Goal: Task Accomplishment & Management: Manage account settings

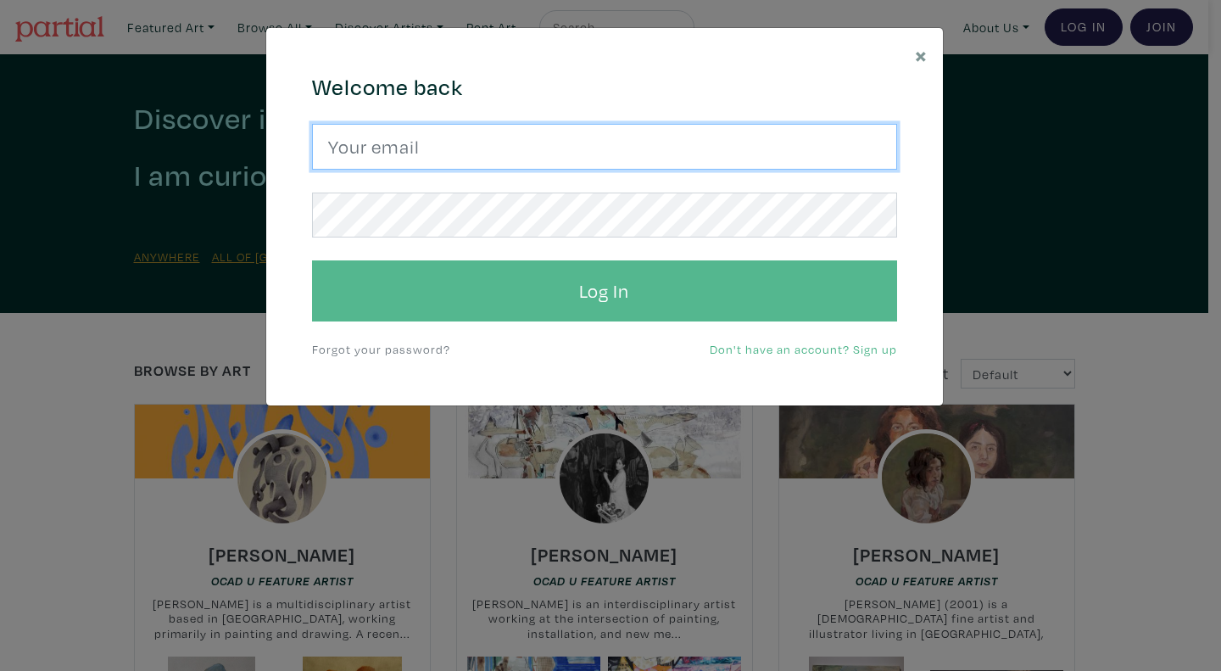
type input "[EMAIL_ADDRESS][PERSON_NAME][DOMAIN_NAME]"
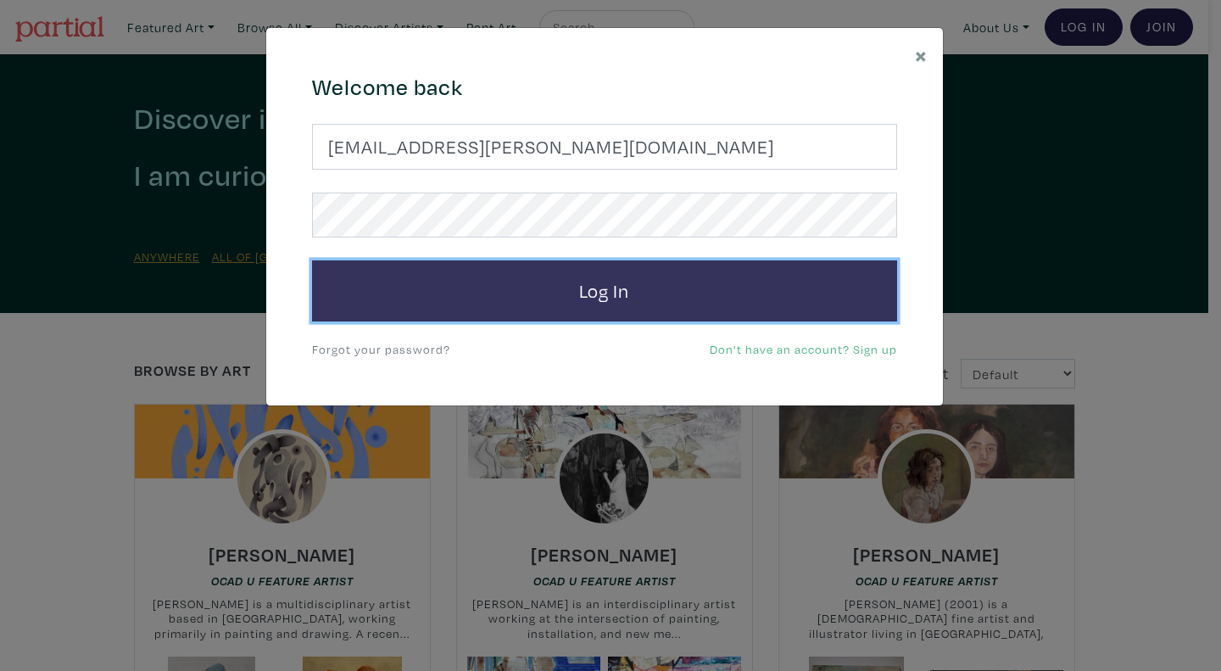
click at [591, 293] on button "Log In" at bounding box center [604, 290] width 585 height 61
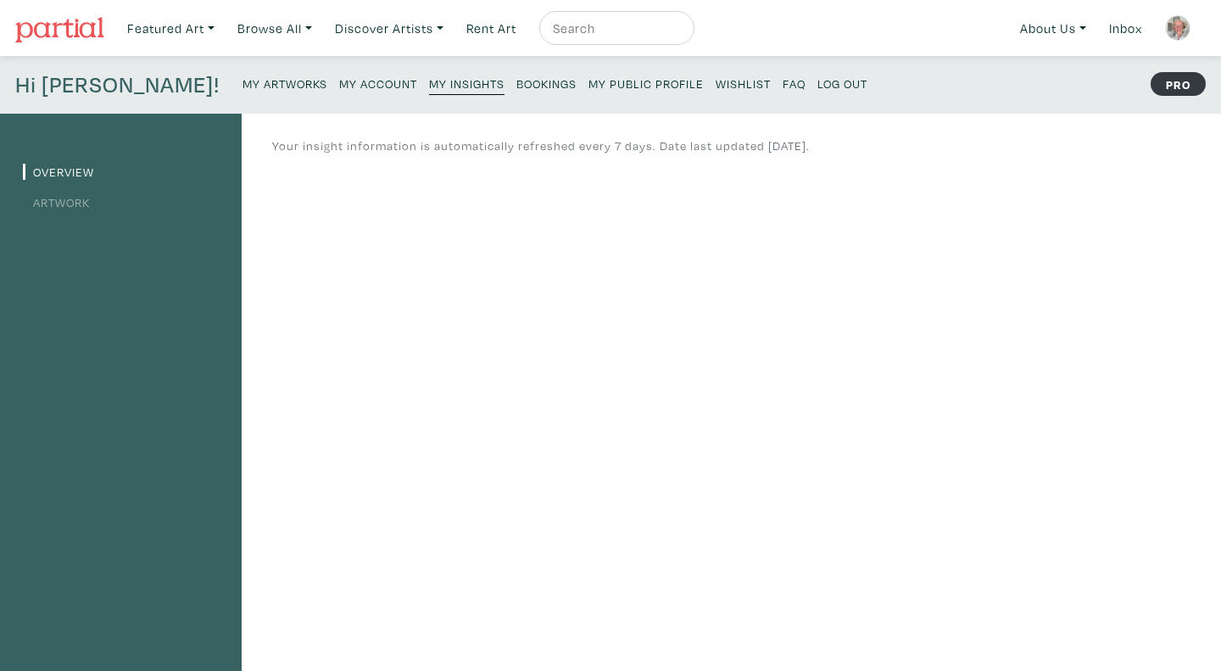
drag, startPoint x: 571, startPoint y: 153, endPoint x: 85, endPoint y: 202, distance: 488.4
click at [85, 202] on link "Artwork" at bounding box center [56, 202] width 67 height 16
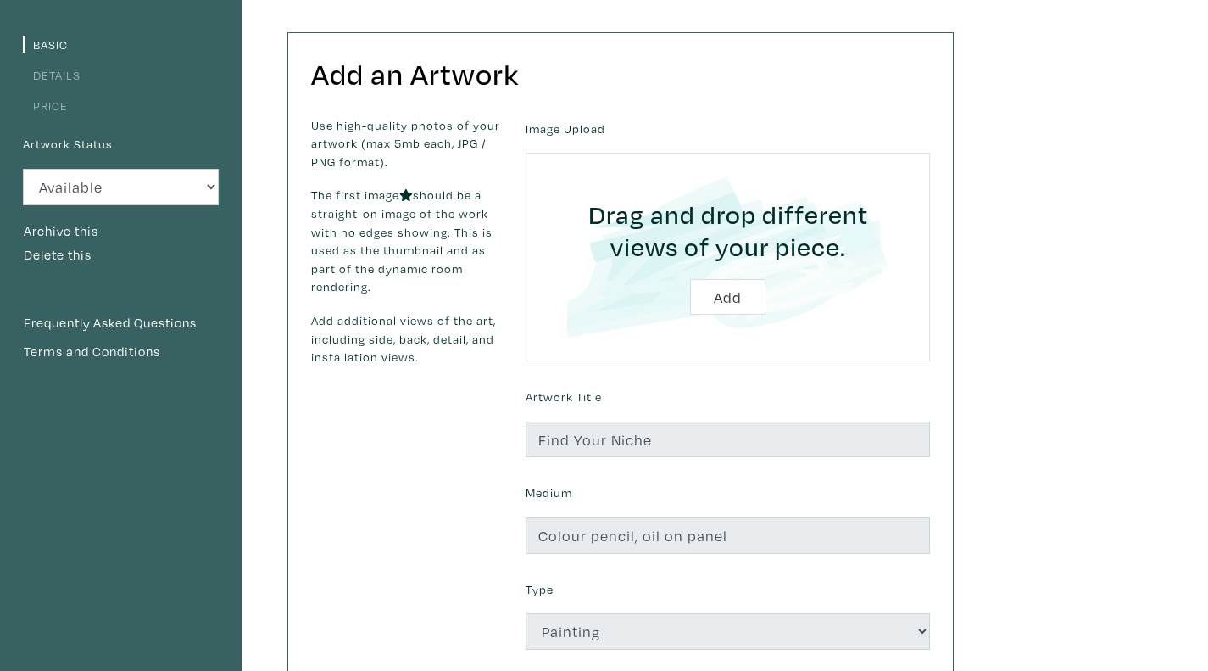
scroll to position [126, 0]
click at [158, 26] on div "Basic Details Price Artwork Status Available Sold Rented Unavailable (other rea…" at bounding box center [121, 445] width 242 height 916
click at [159, 184] on select "Available Sold Rented Unavailable (other reason)" at bounding box center [121, 188] width 196 height 36
click at [61, 145] on label "Artwork Status" at bounding box center [68, 145] width 90 height 19
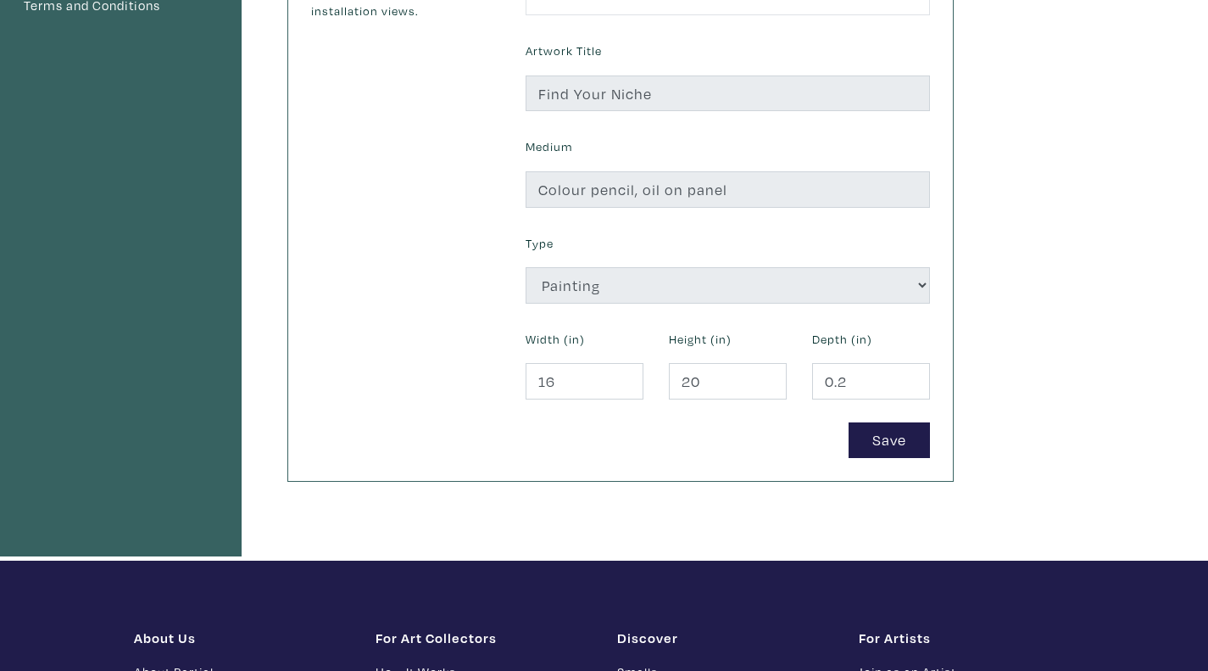
scroll to position [471, 0]
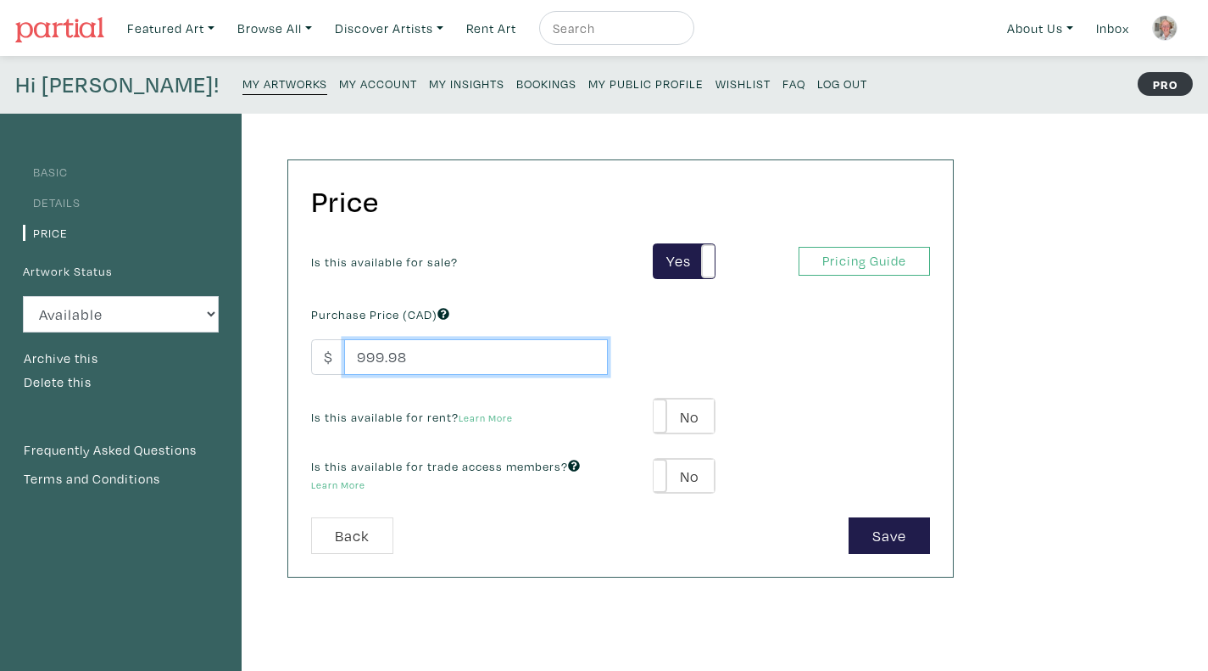
click at [589, 366] on input "999.98" at bounding box center [476, 357] width 264 height 36
click at [589, 366] on input "999.97" at bounding box center [476, 357] width 264 height 36
click at [589, 366] on input "999.88" at bounding box center [476, 357] width 264 height 36
click at [589, 366] on input "999.82" at bounding box center [476, 357] width 264 height 36
click at [589, 366] on input "999.54" at bounding box center [476, 357] width 264 height 36
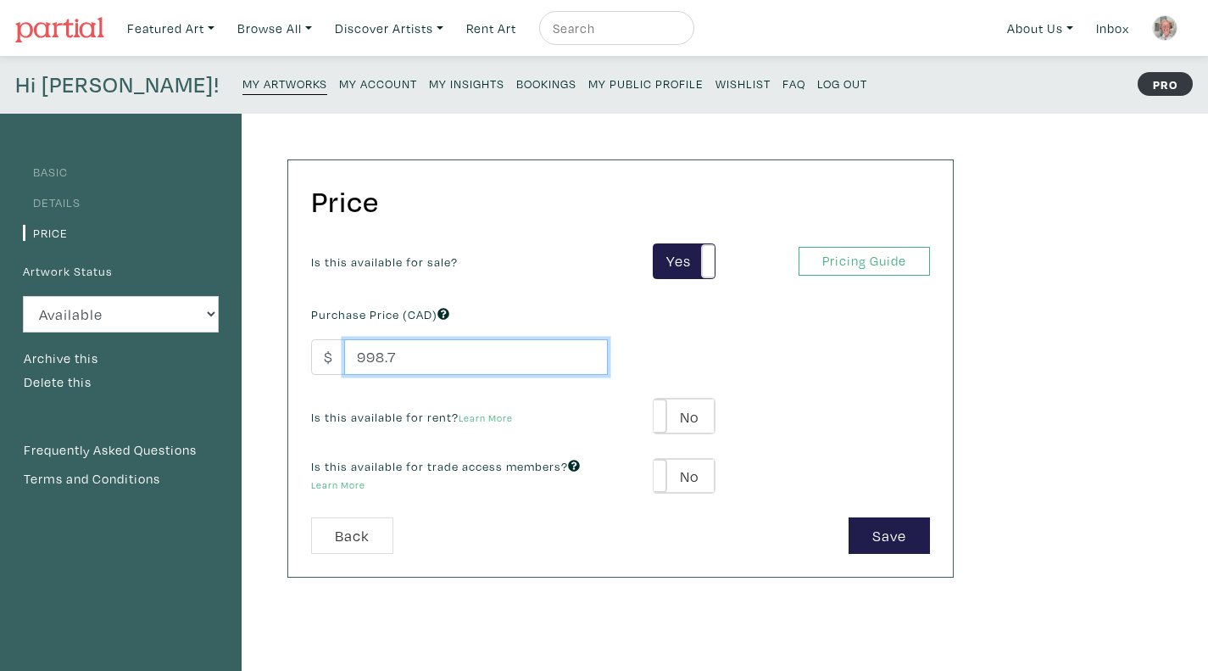
click at [589, 366] on input "998.7" at bounding box center [476, 357] width 264 height 36
type input "950"
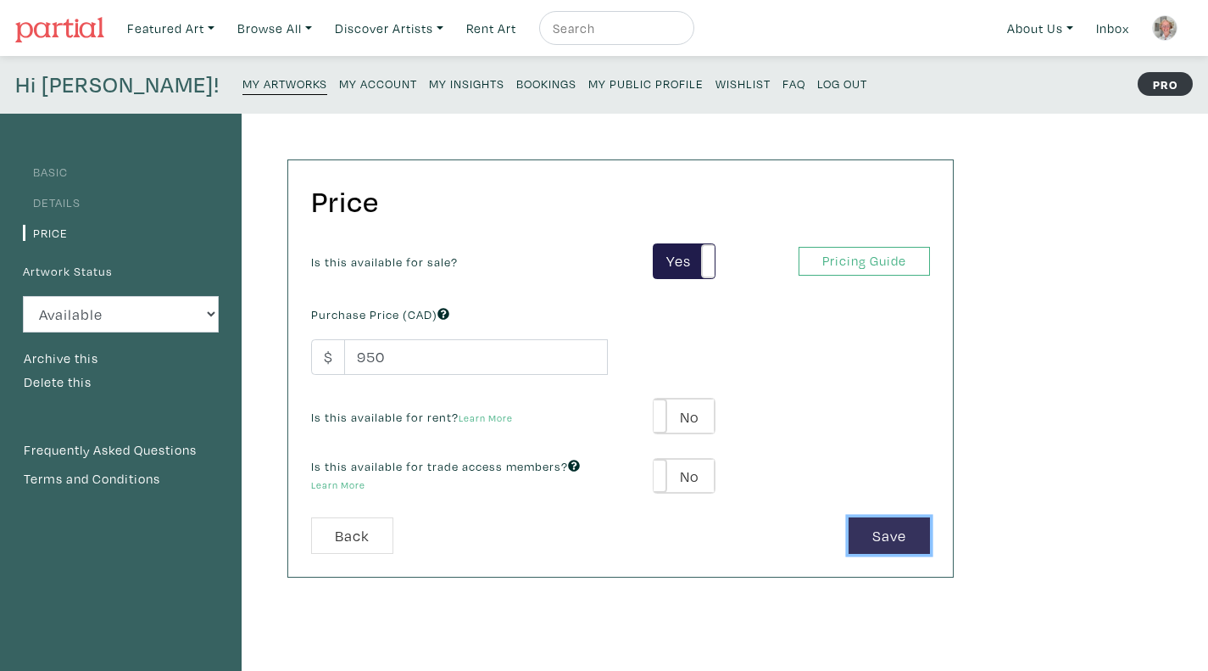
click at [881, 536] on button "Save" at bounding box center [889, 535] width 81 height 36
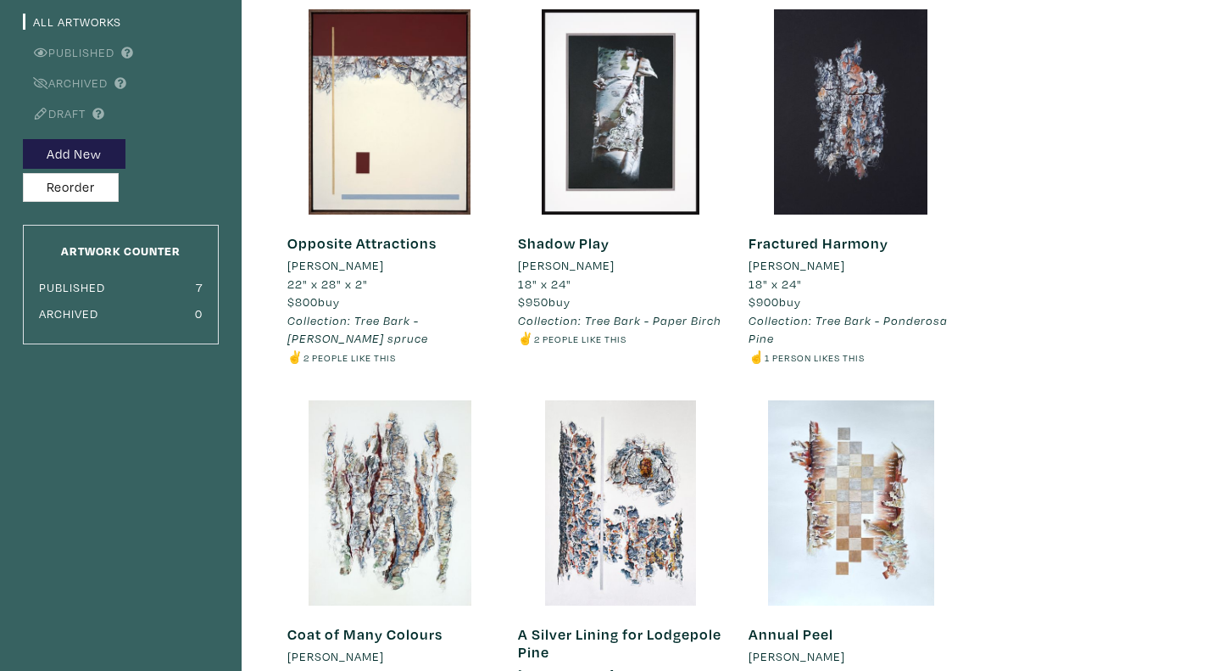
scroll to position [152, 0]
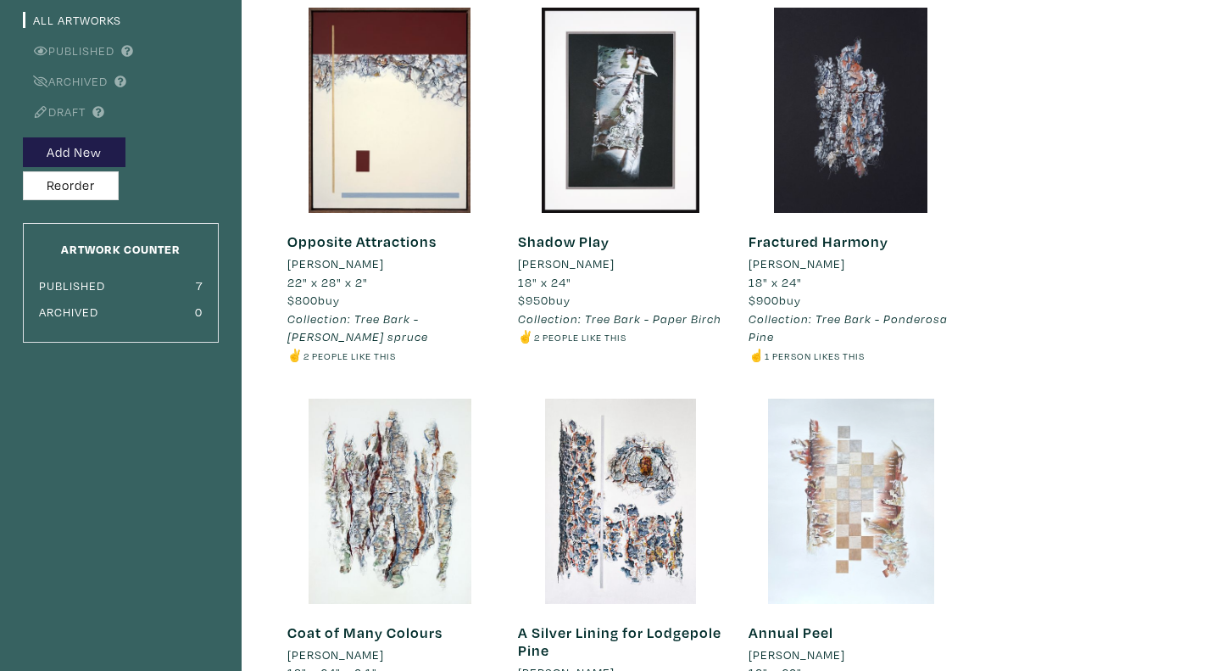
drag, startPoint x: 0, startPoint y: 0, endPoint x: 881, endPoint y: 536, distance: 1031.3
click at [881, 536] on div at bounding box center [851, 501] width 205 height 205
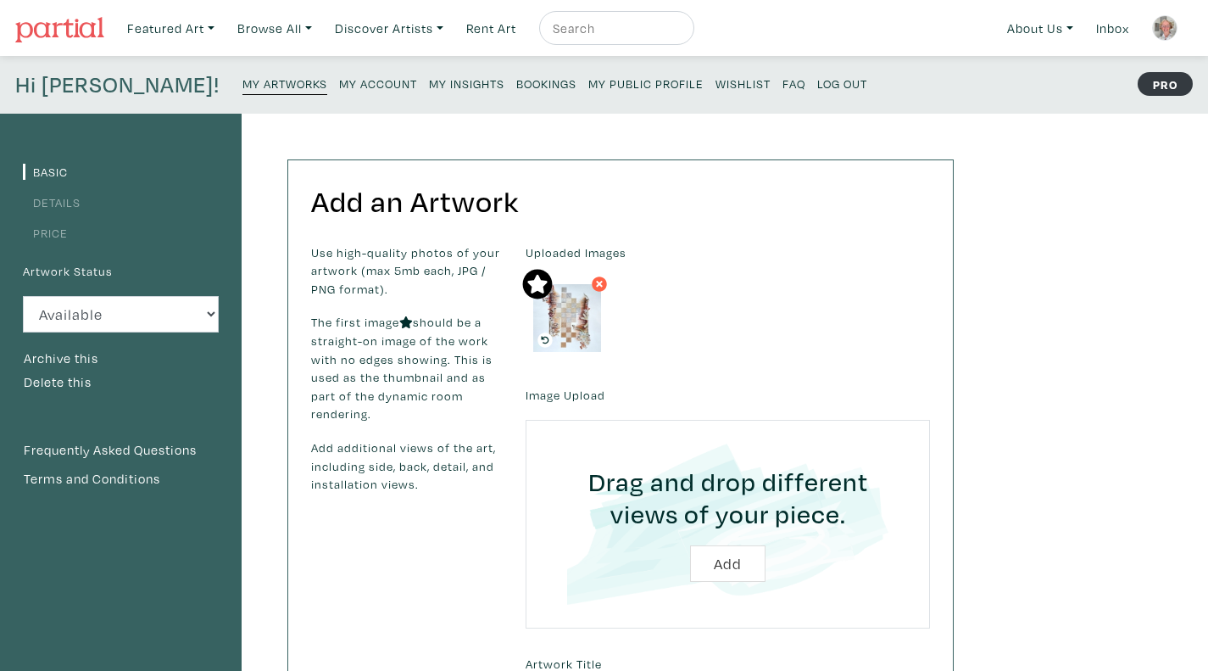
click at [339, 77] on small "My Account" at bounding box center [378, 83] width 78 height 16
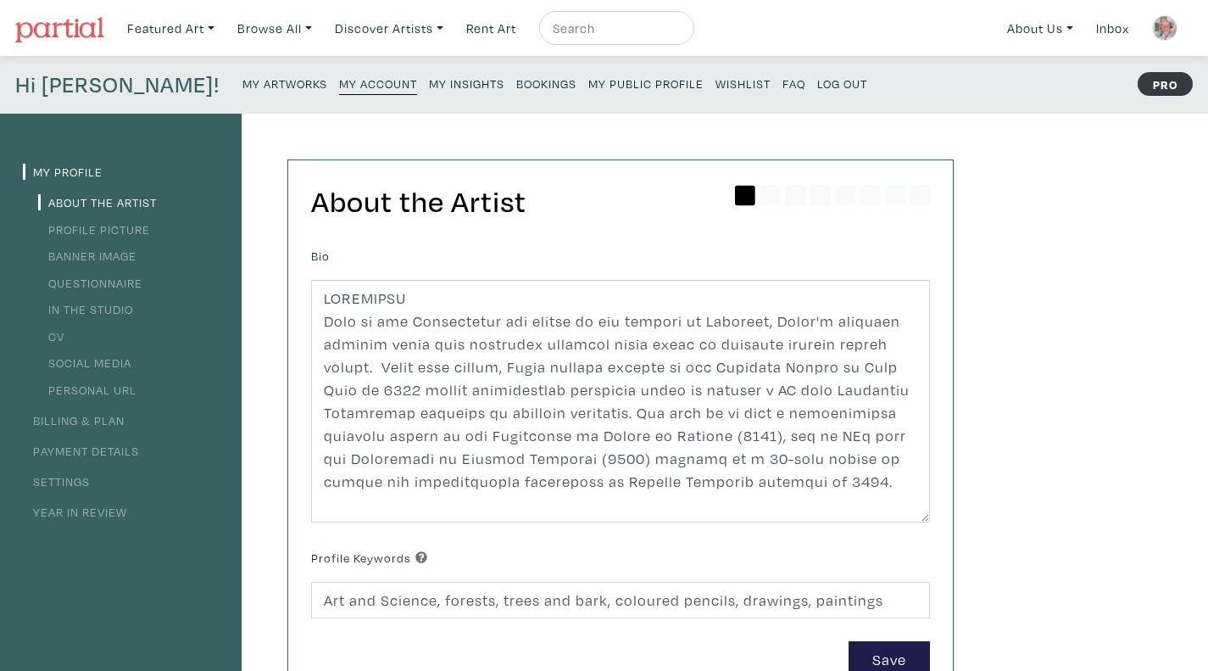
click at [112, 513] on link "Year in Review" at bounding box center [75, 512] width 104 height 16
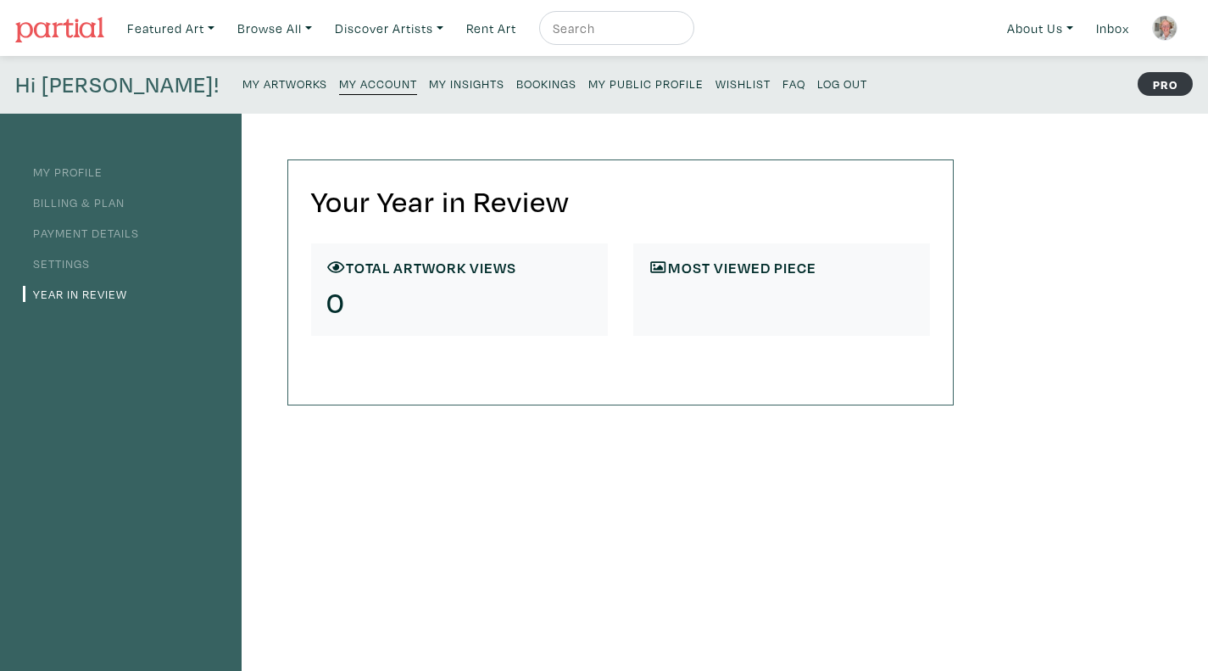
click at [80, 204] on link "Billing & Plan" at bounding box center [74, 202] width 102 height 16
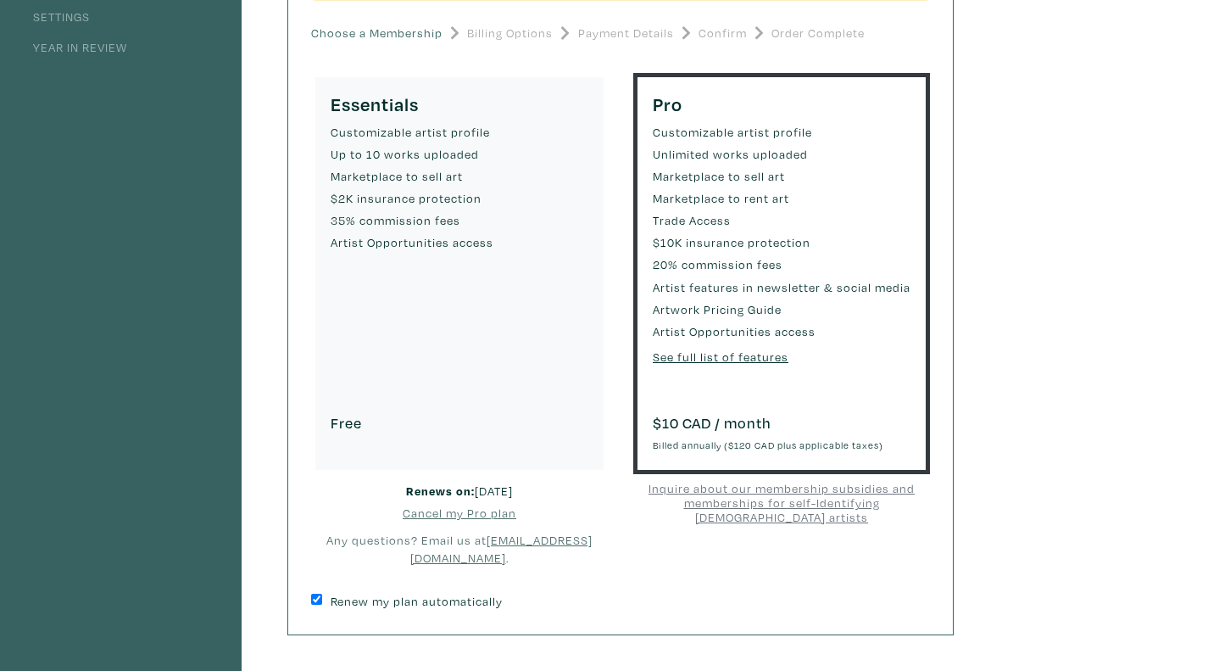
scroll to position [278, 0]
click at [496, 516] on u "Cancel my Pro plan" at bounding box center [460, 512] width 114 height 16
click at [315, 601] on input "Renew my plan automatically" at bounding box center [316, 598] width 11 height 11
checkbox input "false"
click at [371, 201] on small "$2K insurance protection" at bounding box center [460, 197] width 258 height 19
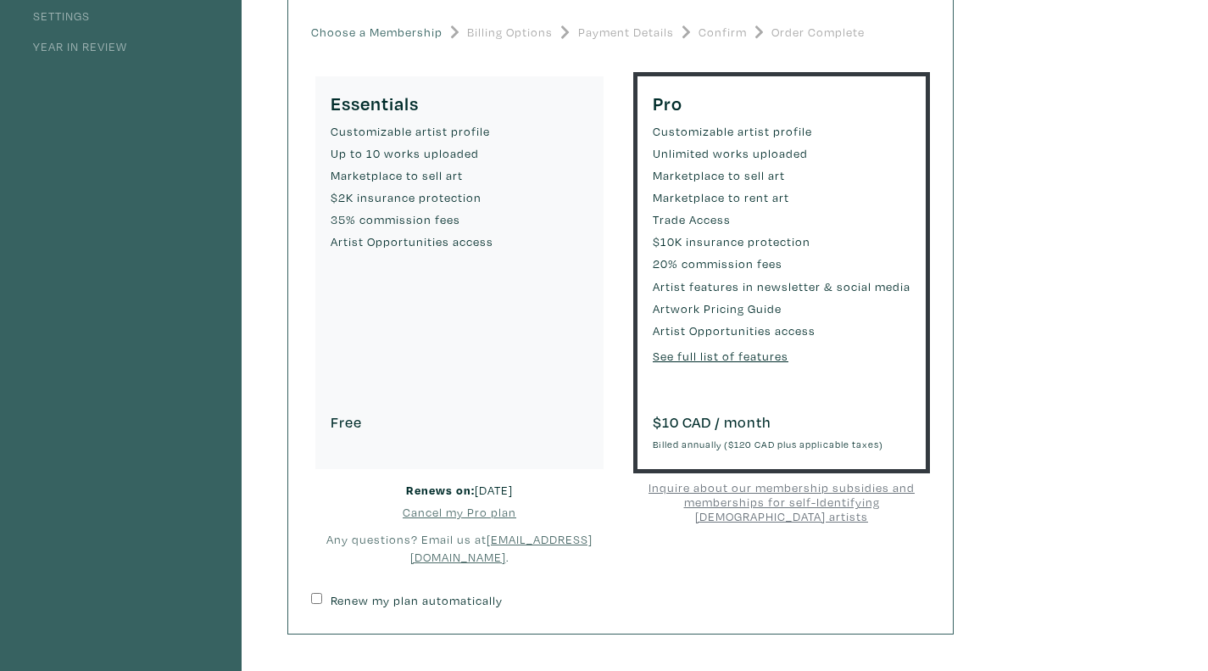
click at [498, 509] on u "Cancel my Pro plan" at bounding box center [460, 512] width 114 height 16
